Goal: Task Accomplishment & Management: Manage account settings

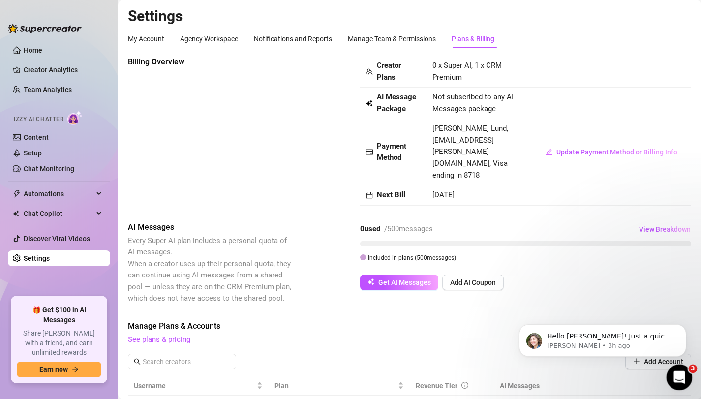
click at [677, 372] on icon "Open Intercom Messenger" at bounding box center [678, 376] width 16 height 16
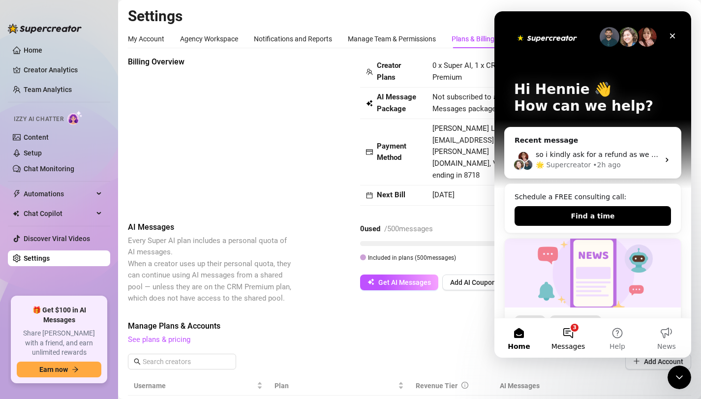
click at [568, 333] on button "3 Messages" at bounding box center [567, 337] width 49 height 39
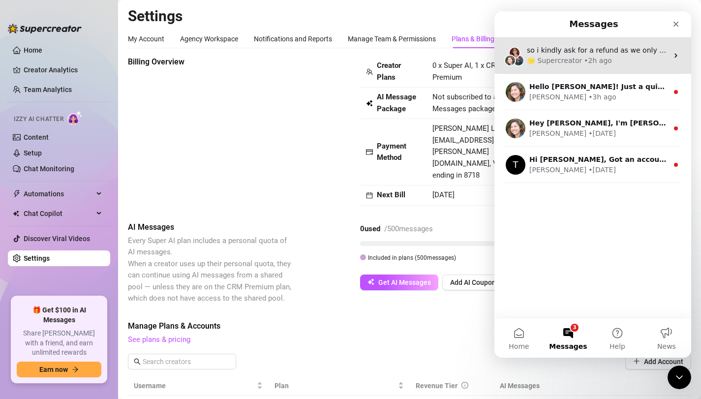
click at [606, 62] on div "🌟 Supercreator • 2h ago" at bounding box center [597, 61] width 141 height 10
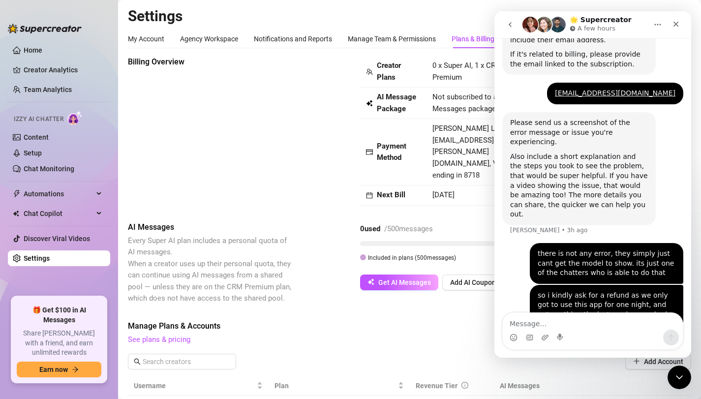
scroll to position [334, 0]
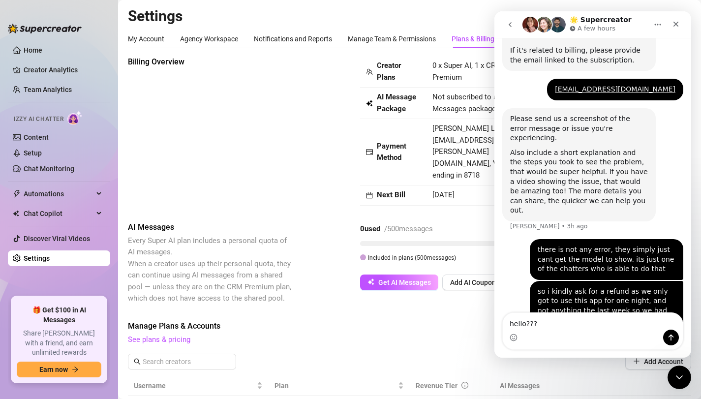
type textarea "hello????"
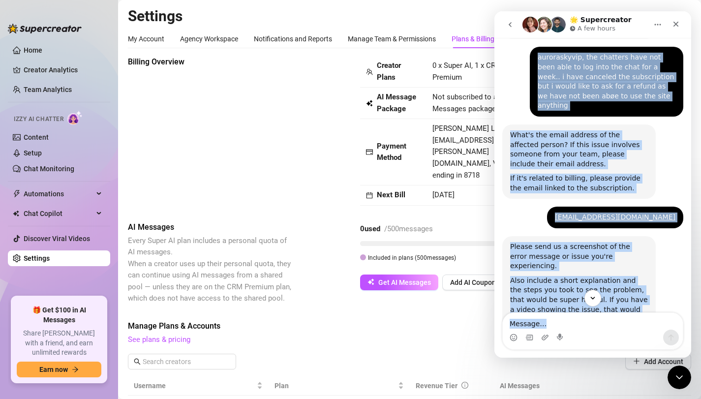
scroll to position [363, 0]
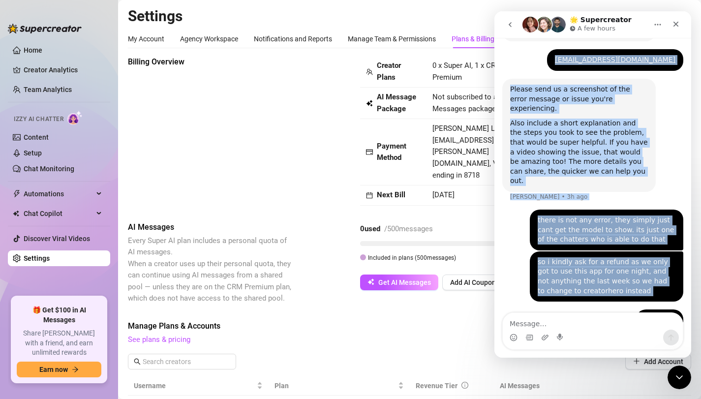
drag, startPoint x: 505, startPoint y: 77, endPoint x: 681, endPoint y: 289, distance: 275.2
click at [681, 289] on div "Hey, What brings you here today? Ella • 3h ago Report Bug 🐛 Hennie • 3h ago So …" at bounding box center [592, 23] width 181 height 638
copy div "Lor, Ipsu dolors ame cons adipi? Elit • 1s doe Tempor Inc 🐛 Utlabo • 1e dol Ma …"
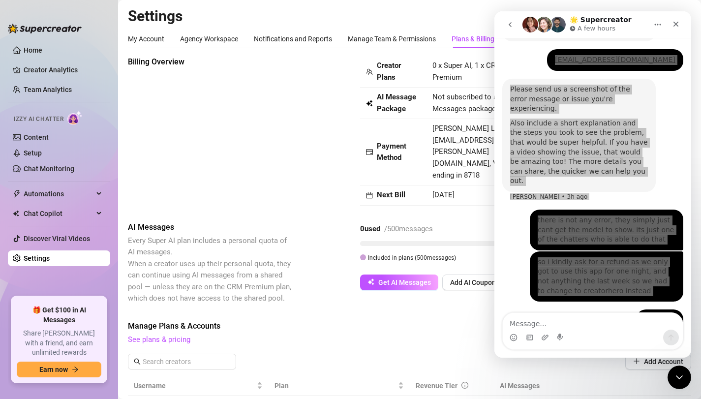
click at [390, 196] on div "Billing Overview Creator Plans 0 x Super AI, 1 x CRM Premium AI Message Package…" at bounding box center [409, 325] width 563 height 539
click at [492, 223] on div "0 used / 500 messages View Breakdown Included in plans ( 500 messages)" at bounding box center [525, 241] width 331 height 41
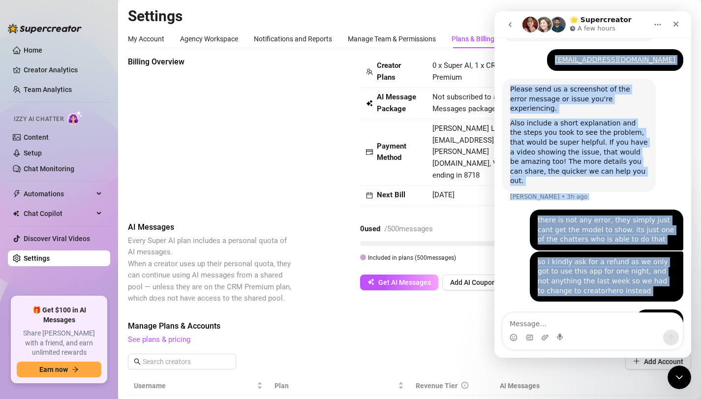
click at [513, 24] on icon "go back" at bounding box center [510, 25] width 8 height 8
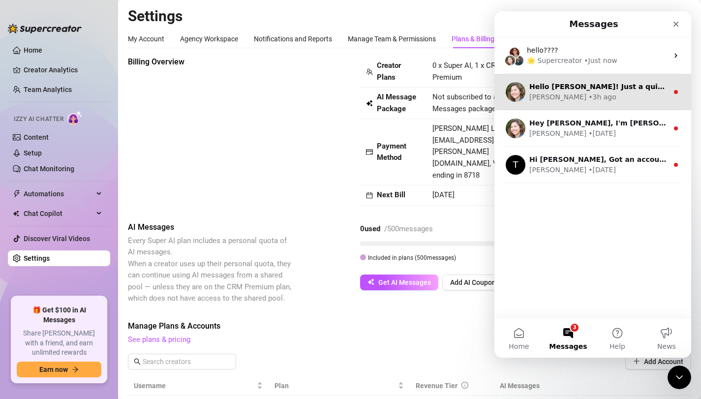
click at [588, 95] on div "• 3h ago" at bounding box center [602, 97] width 28 height 10
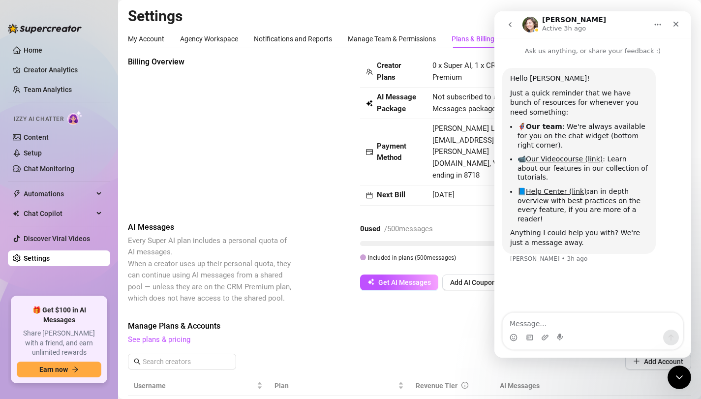
click at [508, 24] on icon "go back" at bounding box center [510, 25] width 8 height 8
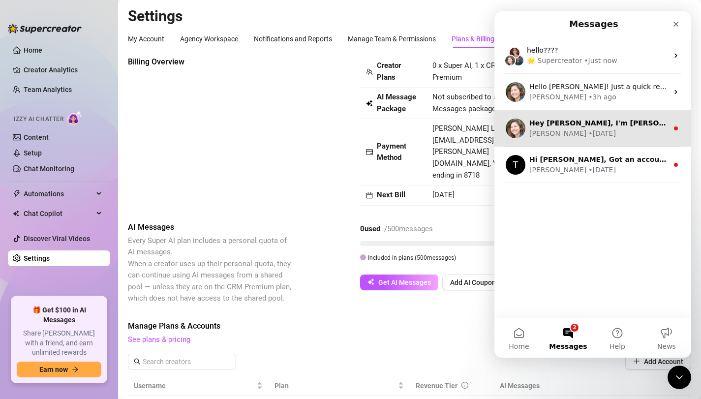
click at [588, 138] on div "• 1w ago" at bounding box center [602, 133] width 28 height 10
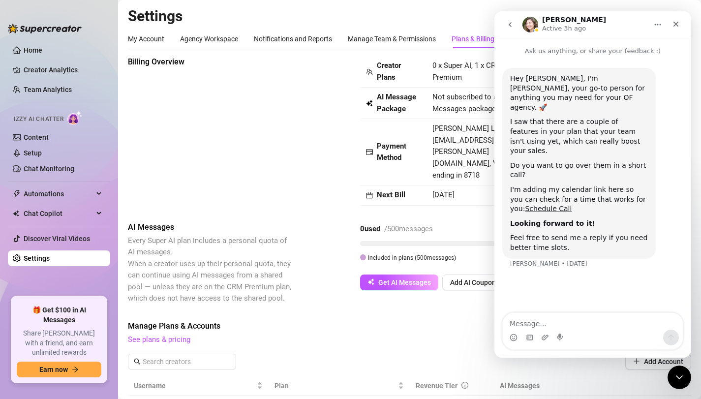
click at [512, 25] on icon "go back" at bounding box center [510, 25] width 8 height 8
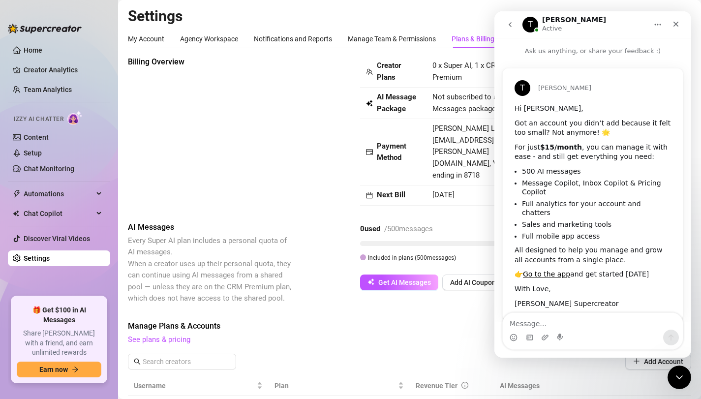
scroll to position [9, 0]
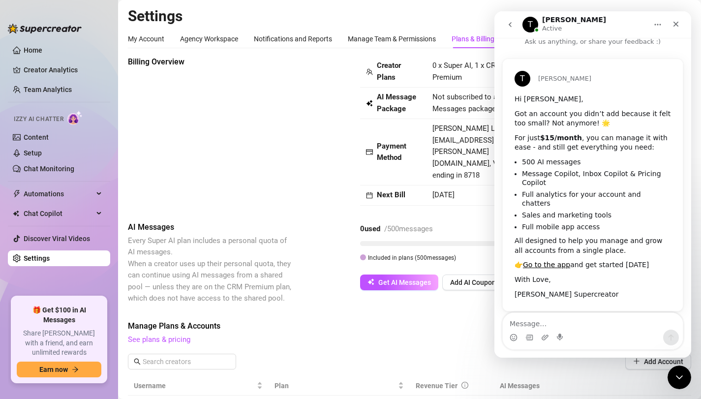
click at [454, 190] on span "[DATE]" at bounding box center [443, 194] width 22 height 9
click at [513, 22] on icon "go back" at bounding box center [510, 25] width 8 height 8
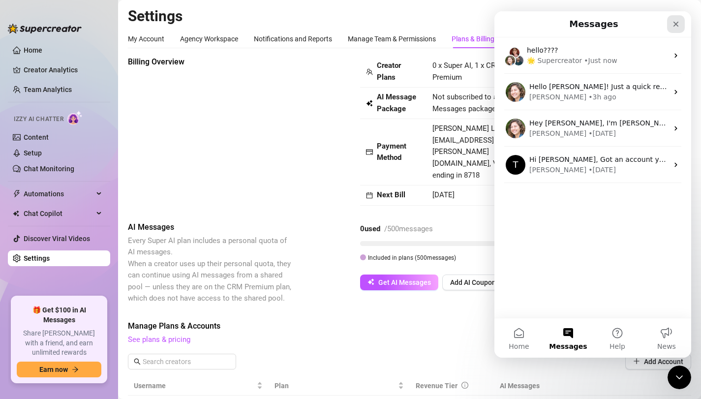
click at [678, 19] on div "Close" at bounding box center [676, 24] width 18 height 18
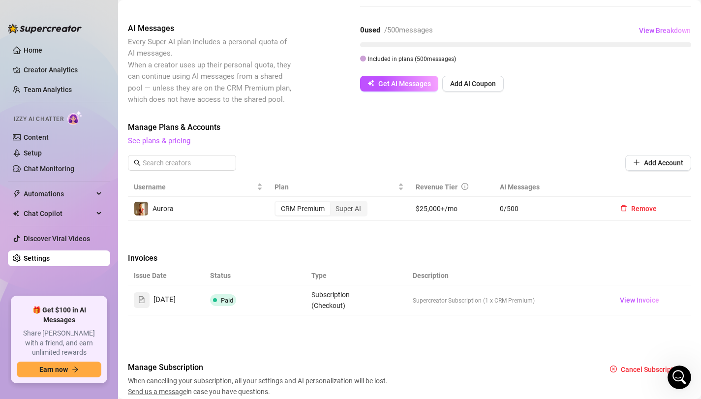
scroll to position [214, 0]
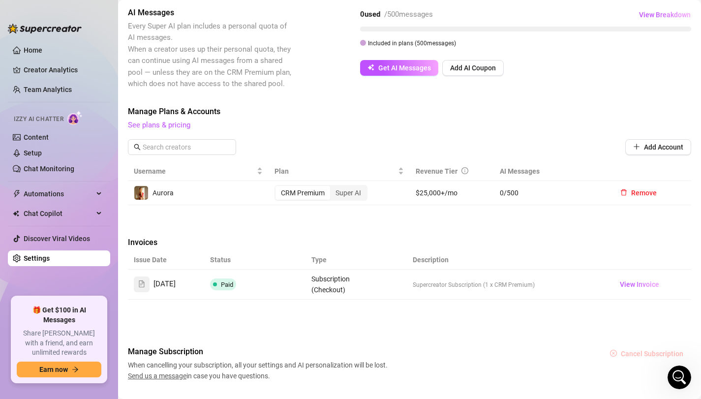
click at [660, 350] on span "Cancel Subscription" at bounding box center [652, 354] width 62 height 8
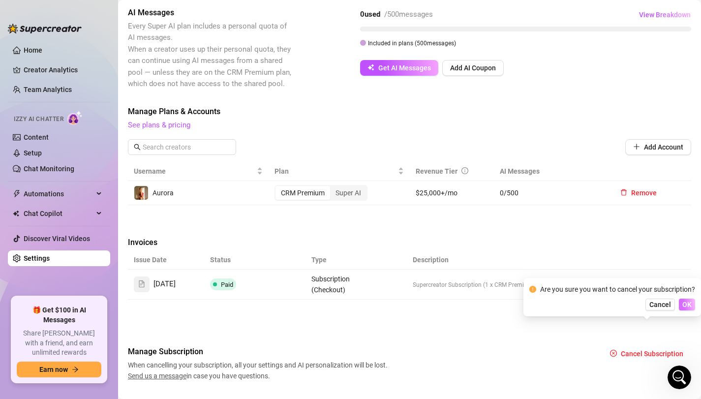
click at [686, 299] on button "OK" at bounding box center [687, 304] width 16 height 12
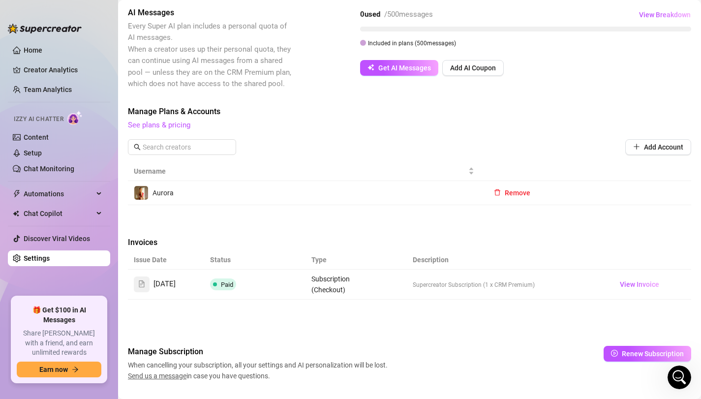
click at [174, 372] on span "Send us a message" at bounding box center [157, 376] width 59 height 8
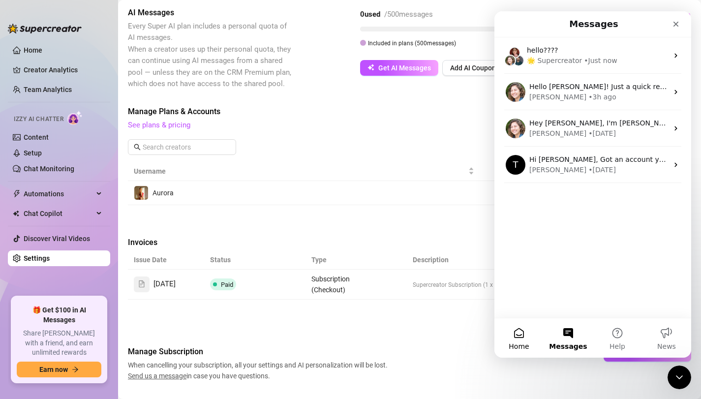
click at [517, 331] on button "Home" at bounding box center [518, 337] width 49 height 39
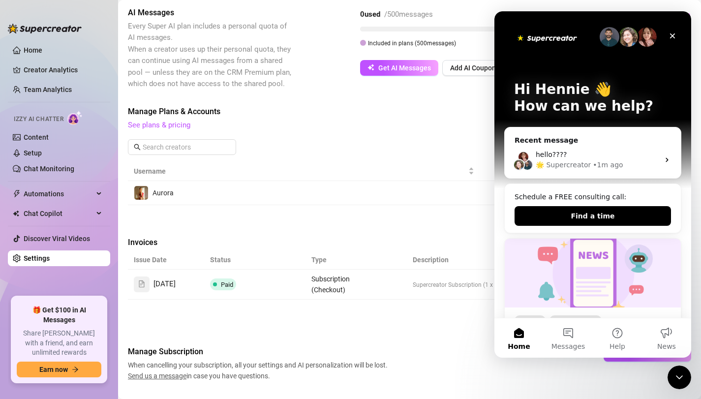
click at [397, 306] on div "Billing Overview Creator Plans 0 x Super AI, 1 x CRM Premium AI Message Package…" at bounding box center [409, 111] width 563 height 539
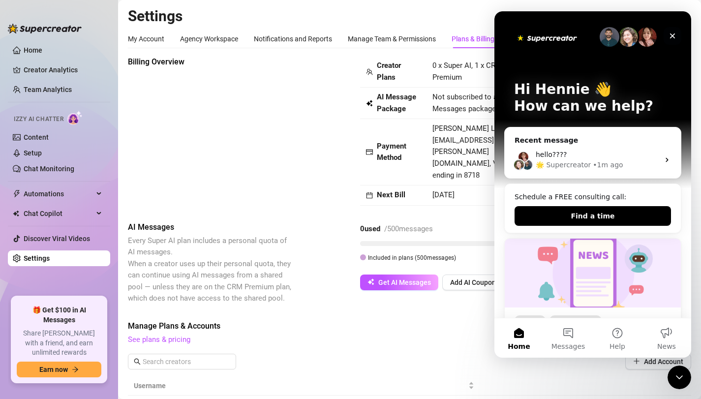
click at [673, 34] on icon "Close" at bounding box center [672, 35] width 5 height 5
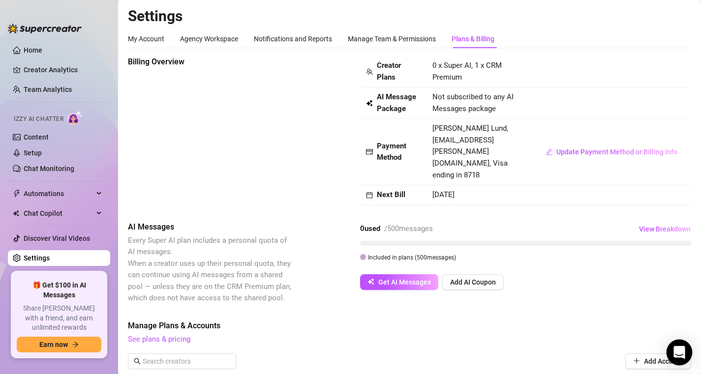
click at [684, 346] on div "Open Intercom Messenger" at bounding box center [679, 353] width 26 height 26
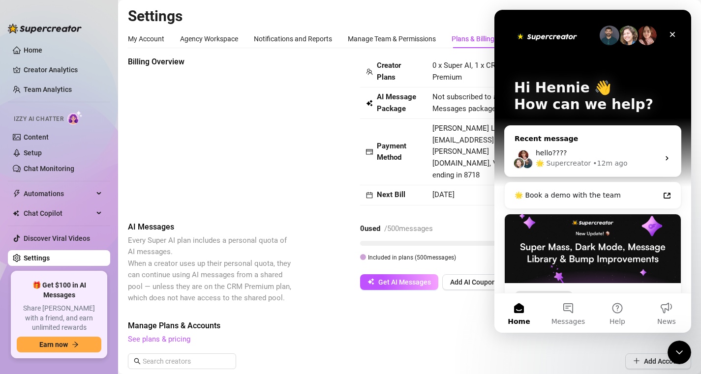
click at [577, 133] on div "Recent message hello???? 🌟 Supercreator • 12m ago" at bounding box center [592, 151] width 177 height 52
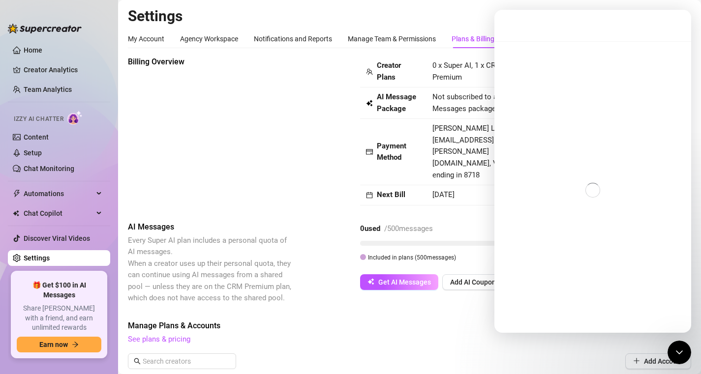
click at [580, 148] on div "Intercom messenger" at bounding box center [592, 189] width 197 height 297
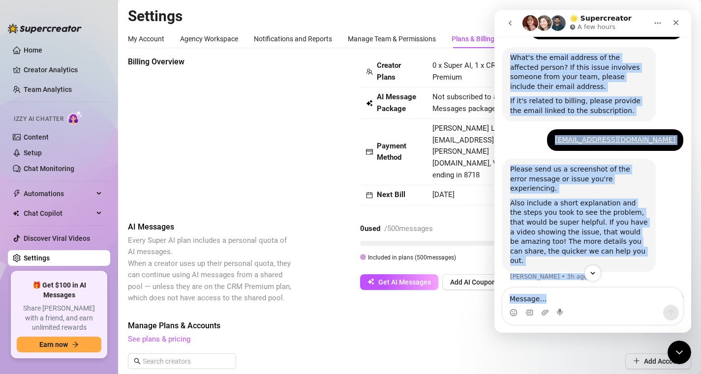
scroll to position [386, 0]
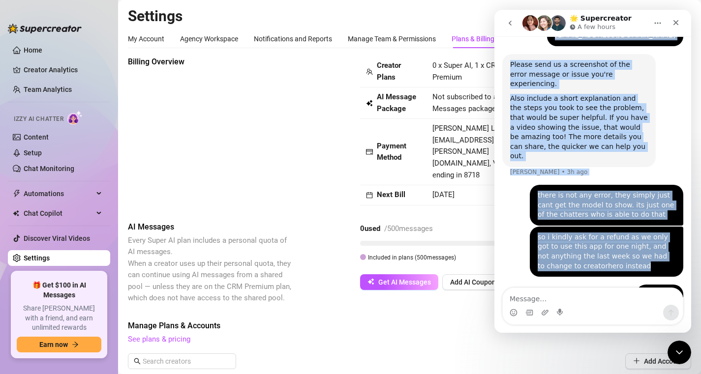
drag, startPoint x: 508, startPoint y: 81, endPoint x: 638, endPoint y: 234, distance: 200.2
copy div "Lor, Ipsu dolors ame cons adipi? Elit • 1s doe Tempor Inc 🐛 Utlabo • 1e dol Ma …"
